Goal: Task Accomplishment & Management: Complete application form

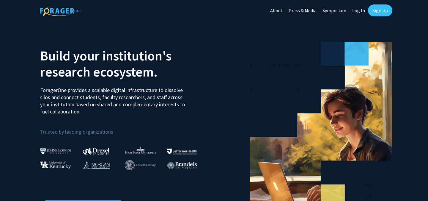
click at [379, 9] on link "Sign Up" at bounding box center [380, 10] width 24 height 12
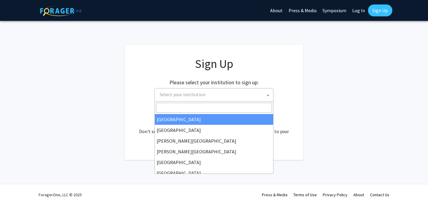
click at [217, 92] on span "Select your institution" at bounding box center [215, 94] width 116 height 12
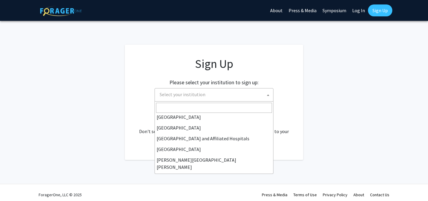
scroll to position [76, 0]
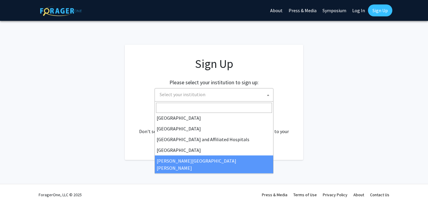
select select "1"
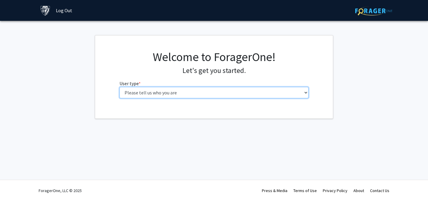
click at [168, 95] on select "Please tell us who you are Undergraduate Student Master's Student Doctoral Cand…" at bounding box center [215, 92] width 190 height 11
select select "1: undergrad"
click at [120, 87] on select "Please tell us who you are Undergraduate Student Master's Student Doctoral Cand…" at bounding box center [215, 92] width 190 height 11
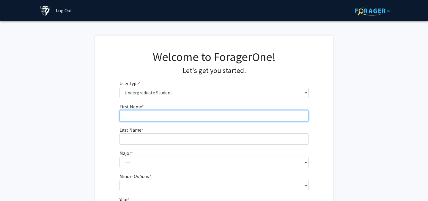
click at [145, 117] on input "First Name * required" at bounding box center [215, 115] width 190 height 11
type input "Siyeon"
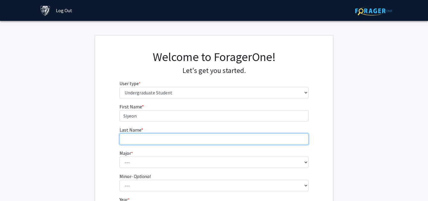
type input "Joo"
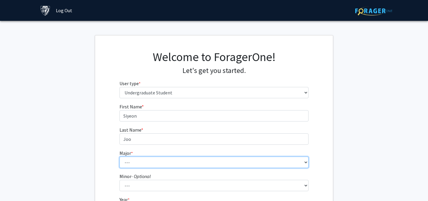
click at [168, 166] on select "--- Africana Studies Anthropology Applied Mathematics & Statistics Archaeology …" at bounding box center [215, 161] width 190 height 11
select select "51: 63"
click at [120, 156] on select "--- Africana Studies Anthropology Applied Mathematics & Statistics Archaeology …" at bounding box center [215, 161] width 190 height 11
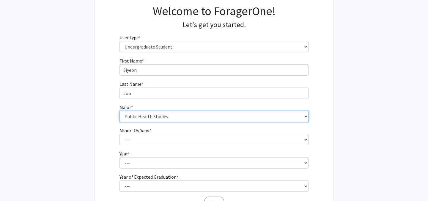
scroll to position [69, 0]
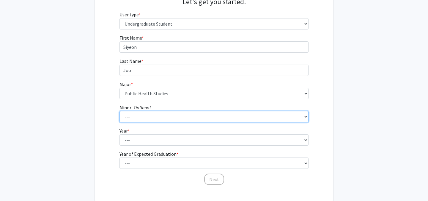
click at [151, 121] on select "--- Accounting and Financial Management Africana Studies Anthropology Applied M…" at bounding box center [215, 116] width 190 height 11
select select "20: 32"
click at [120, 111] on select "--- Accounting and Financial Management Africana Studies Anthropology Applied M…" at bounding box center [215, 116] width 190 height 11
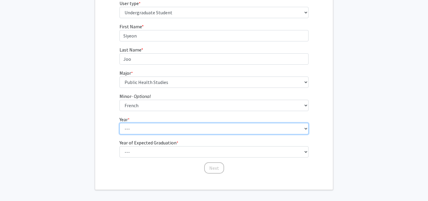
click at [142, 130] on select "--- First-year Sophomore Junior Senior Postbaccalaureate Certificate" at bounding box center [215, 128] width 190 height 11
select select "1: first-year"
click at [120, 123] on select "--- First-year Sophomore Junior Senior Postbaccalaureate Certificate" at bounding box center [215, 128] width 190 height 11
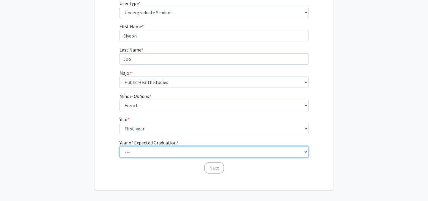
click at [138, 154] on select "--- 2025 2026 2027 2028 2029 2030 2031 2032 2033 2034" at bounding box center [215, 151] width 190 height 11
select select "5: 2029"
click at [120, 146] on select "--- 2025 2026 2027 2028 2029 2030 2031 2032 2033 2034" at bounding box center [215, 151] width 190 height 11
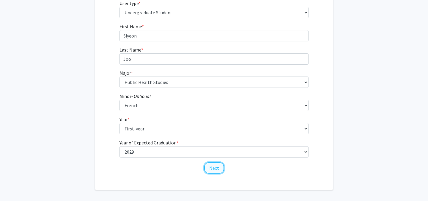
click at [219, 169] on button "Next" at bounding box center [214, 167] width 20 height 11
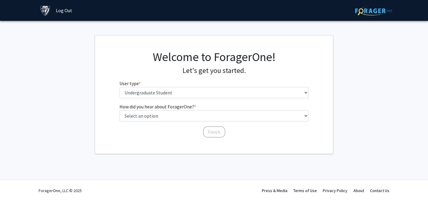
scroll to position [0, 0]
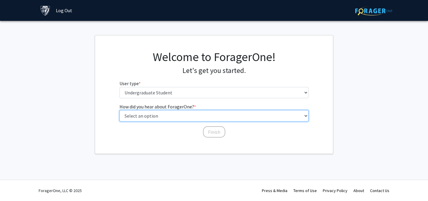
click at [158, 117] on select "Select an option Peer/student recommendation Faculty/staff recommendation Unive…" at bounding box center [215, 115] width 190 height 11
select select "2: faculty_recommendation"
click at [120, 110] on select "Select an option Peer/student recommendation Faculty/staff recommendation Unive…" at bounding box center [215, 115] width 190 height 11
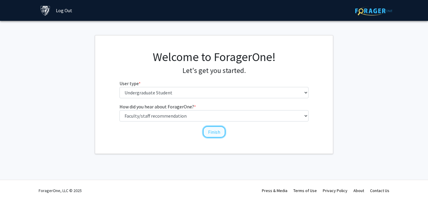
click at [213, 131] on button "Finish" at bounding box center [214, 131] width 22 height 11
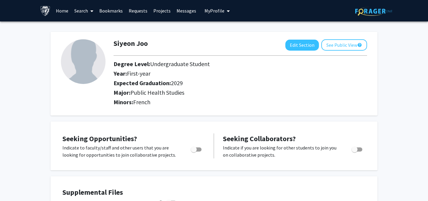
click at [81, 15] on link "Search" at bounding box center [83, 10] width 25 height 21
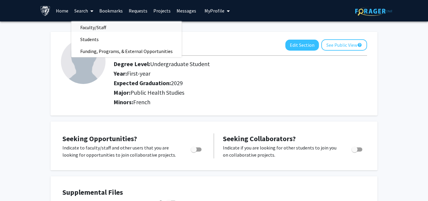
click at [93, 28] on span "Faculty/Staff" at bounding box center [93, 27] width 44 height 12
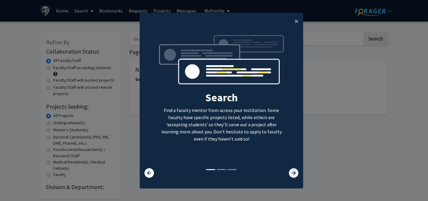
click at [296, 173] on icon at bounding box center [294, 173] width 10 height 10
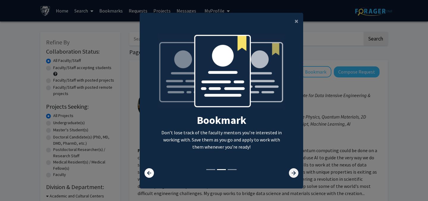
click at [296, 173] on icon at bounding box center [294, 173] width 10 height 10
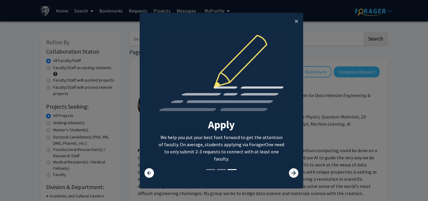
click at [296, 173] on icon at bounding box center [294, 173] width 10 height 10
click at [291, 172] on icon at bounding box center [294, 173] width 10 height 10
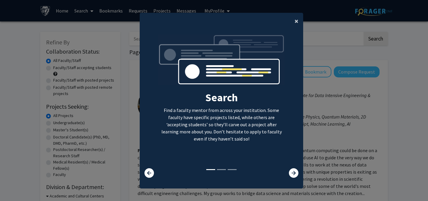
click at [296, 21] on span "×" at bounding box center [297, 20] width 4 height 9
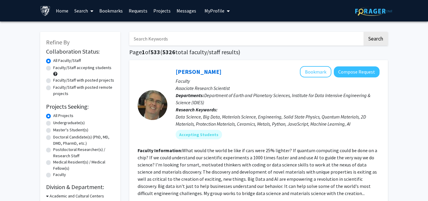
click at [213, 41] on input "Search Keywords" at bounding box center [246, 39] width 234 height 14
paste input "JHU"
type input "JHU gynecology"
click at [364, 32] on button "Search" at bounding box center [376, 39] width 24 height 14
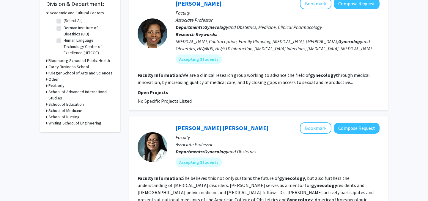
scroll to position [152, 0]
